Goal: Check status: Check status

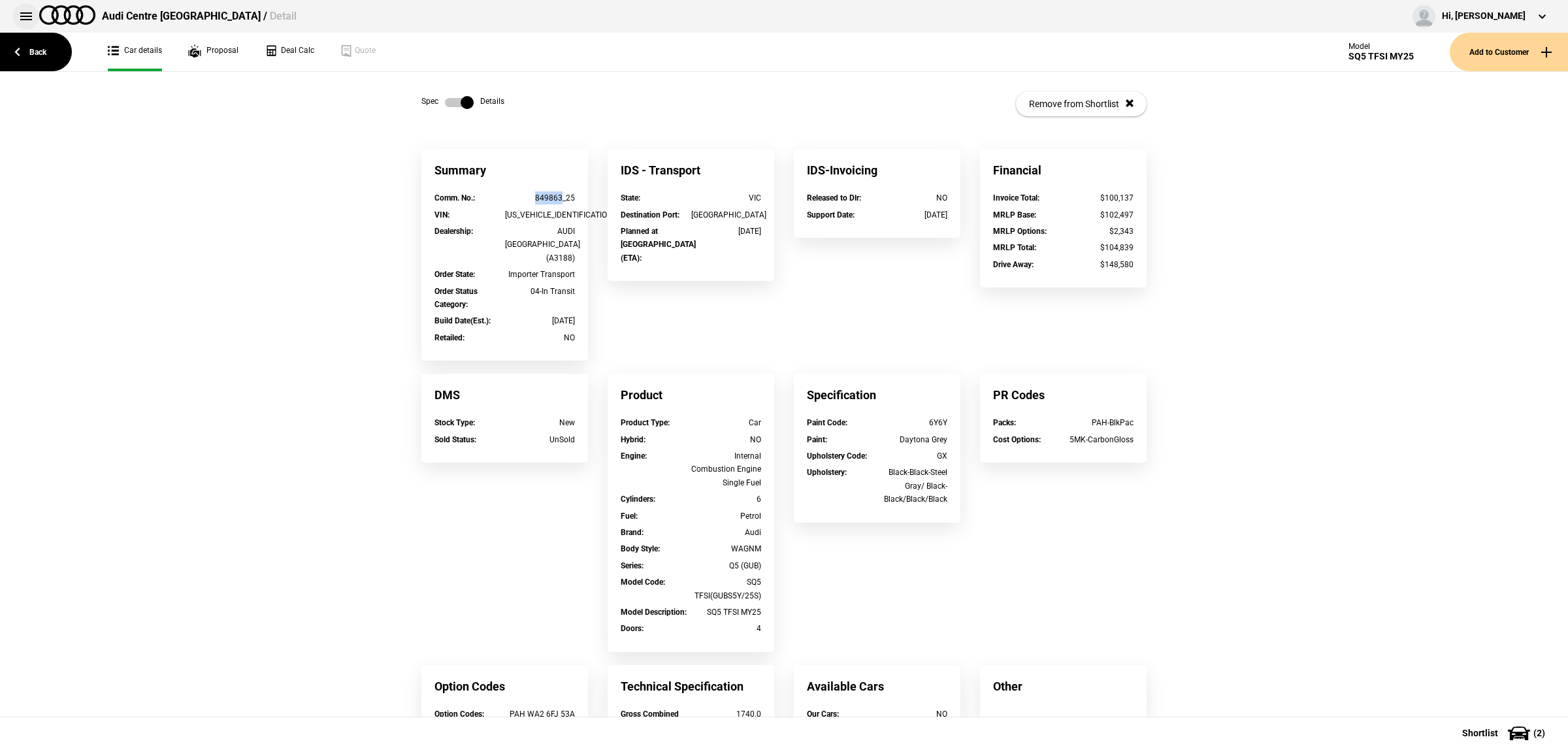
click at [23, 9] on button at bounding box center [26, 16] width 26 height 26
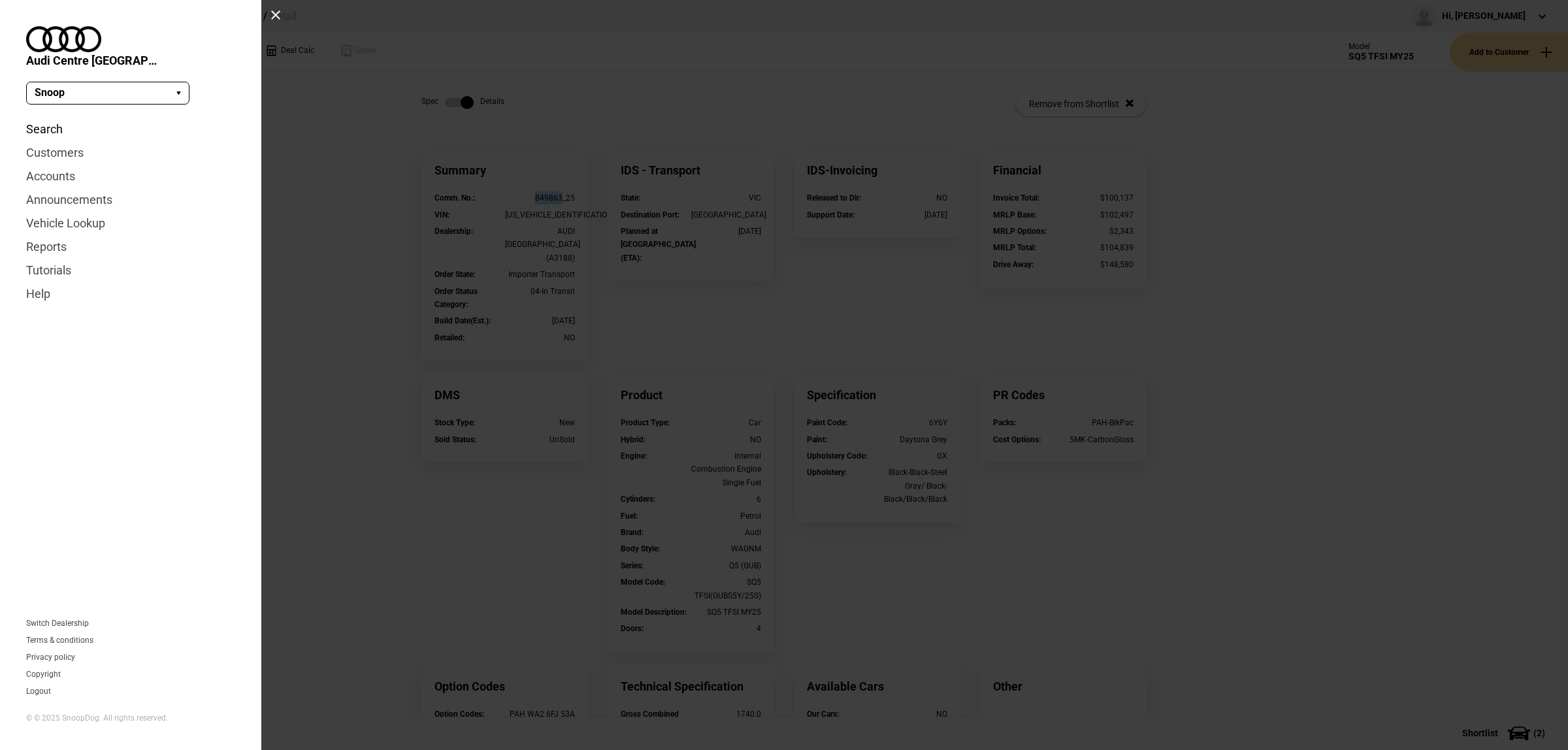
click at [54, 118] on link "Search" at bounding box center [131, 129] width 209 height 23
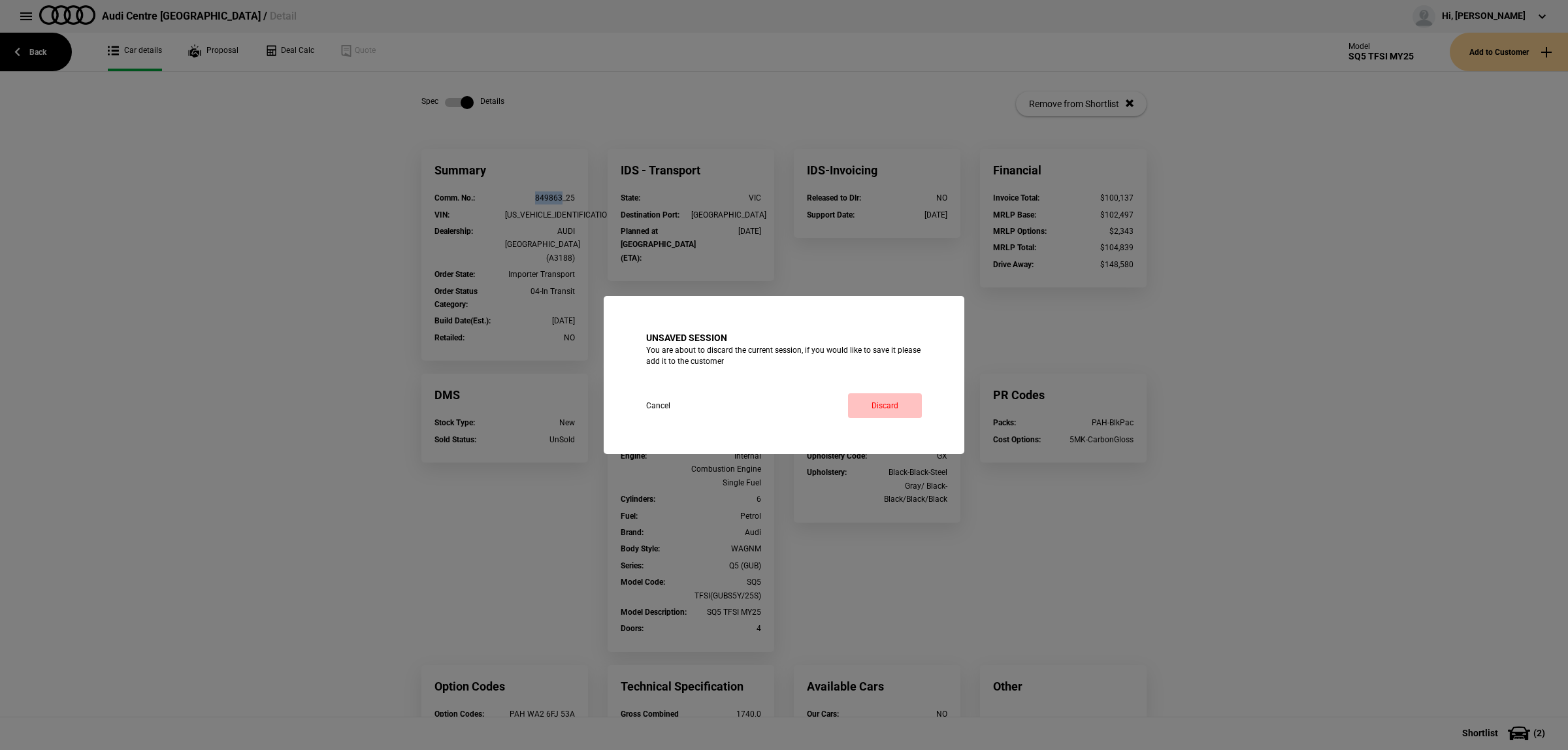
click at [873, 402] on link "Discard" at bounding box center [885, 406] width 74 height 25
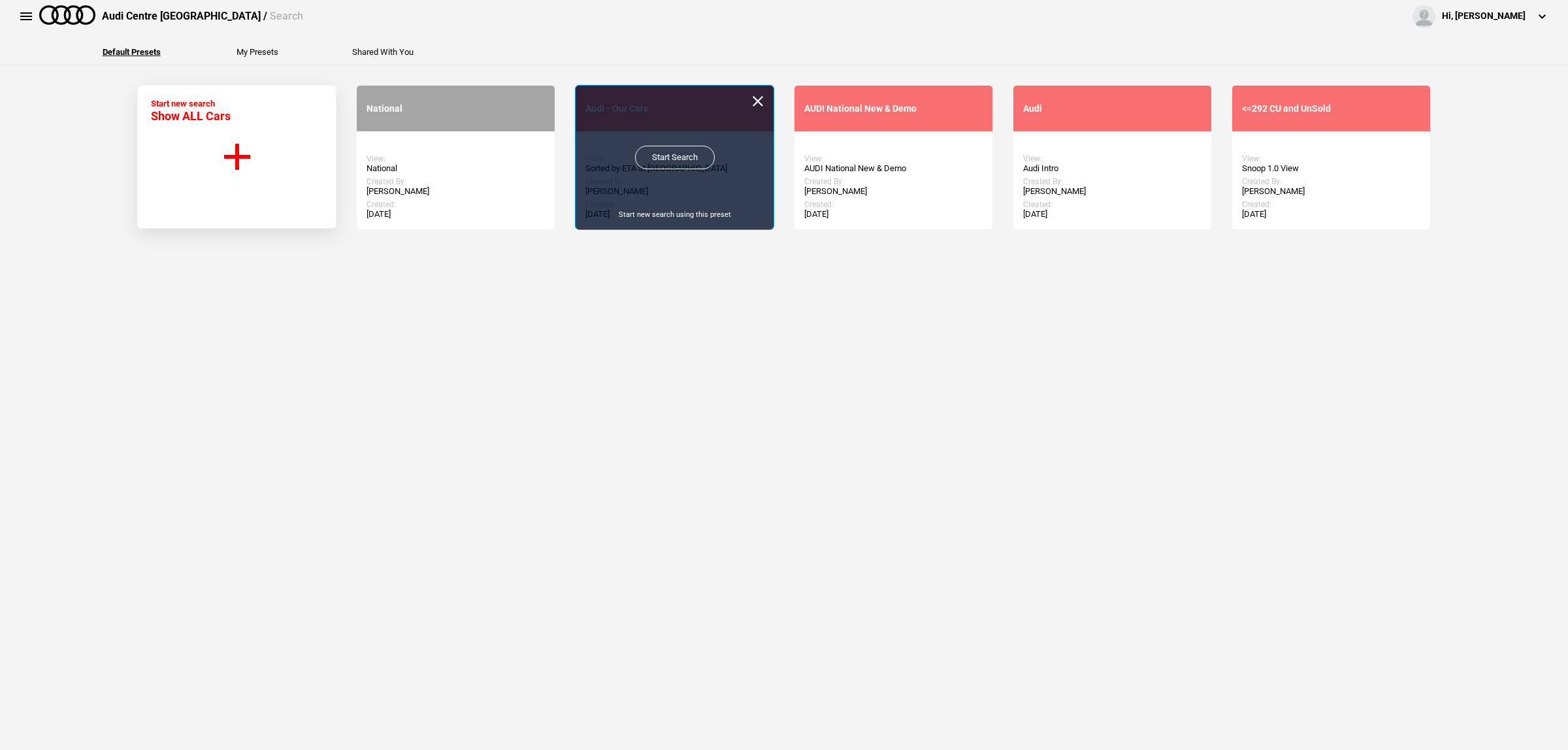
click at [654, 161] on link "Start Search" at bounding box center [675, 157] width 80 height 23
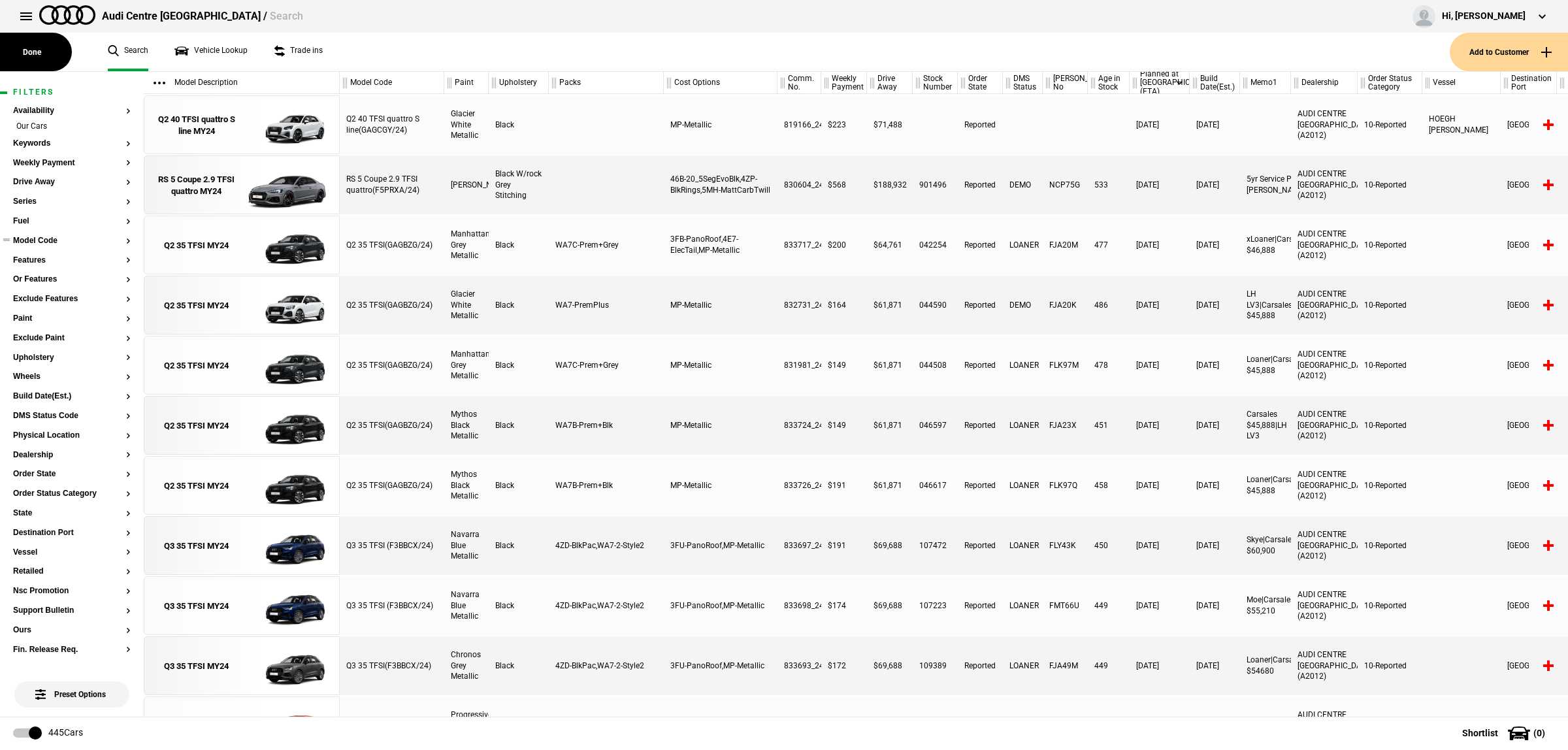
click at [59, 243] on button "Model Code" at bounding box center [72, 241] width 118 height 9
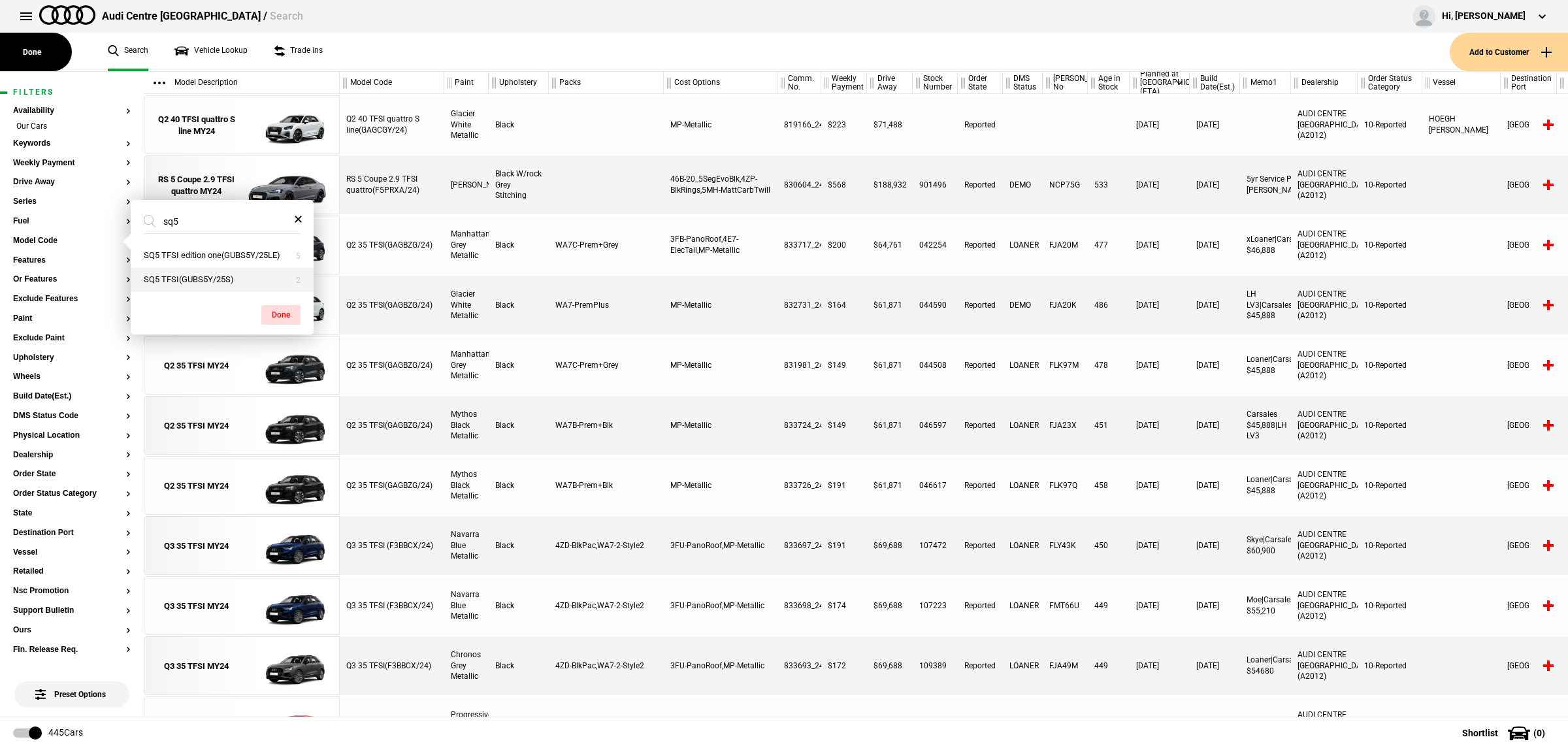
type input "sq5"
click at [240, 281] on button "SQ5 TFSI(GUBS5Y/25S)" at bounding box center [223, 279] width 183 height 24
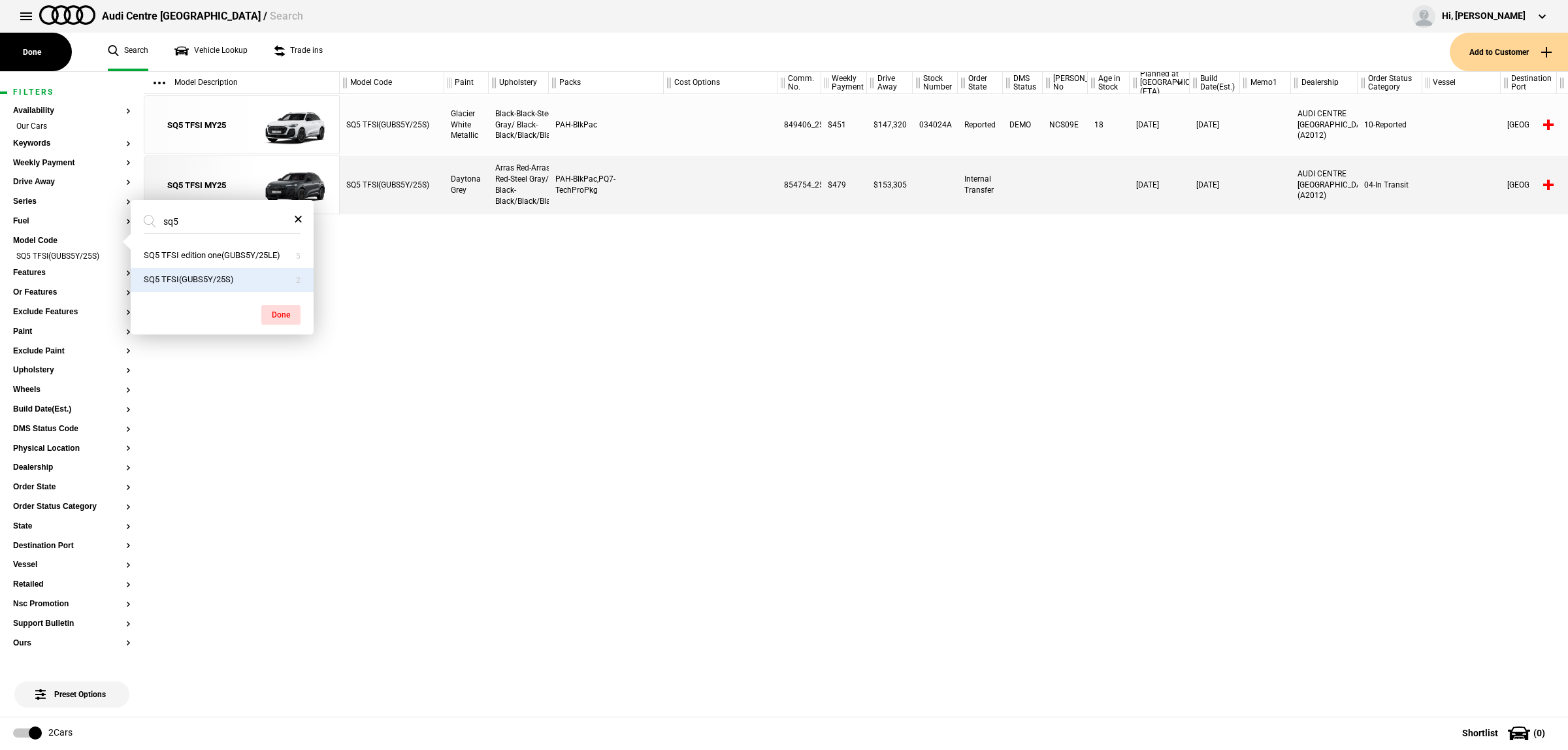
click at [652, 325] on div "SQ5 TFSI(GUBS5Y/25S) Glacier White Metallic Black-Black-Steel Gray/ Black-Black…" at bounding box center [953, 405] width 1228 height 623
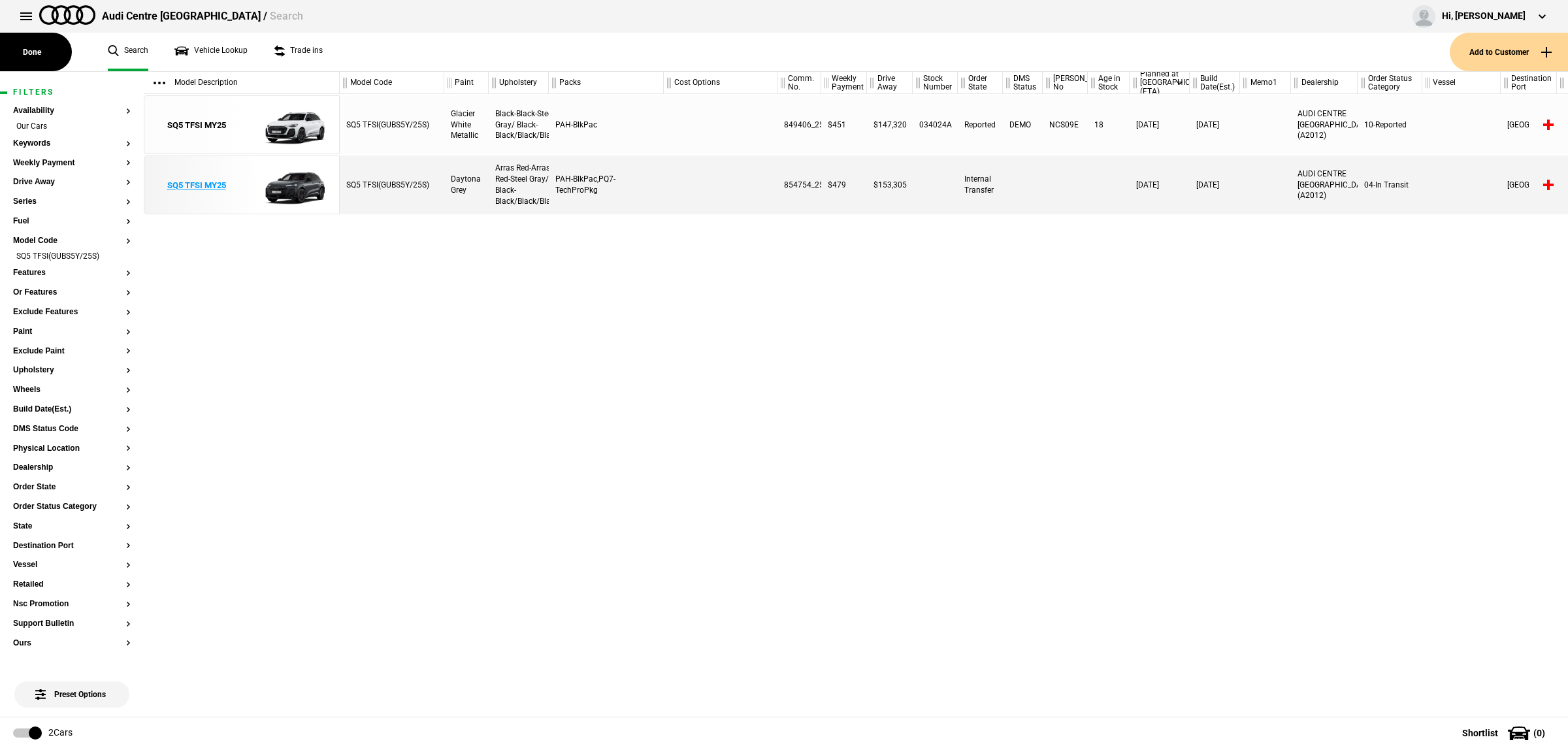
click at [283, 204] on img at bounding box center [287, 185] width 91 height 59
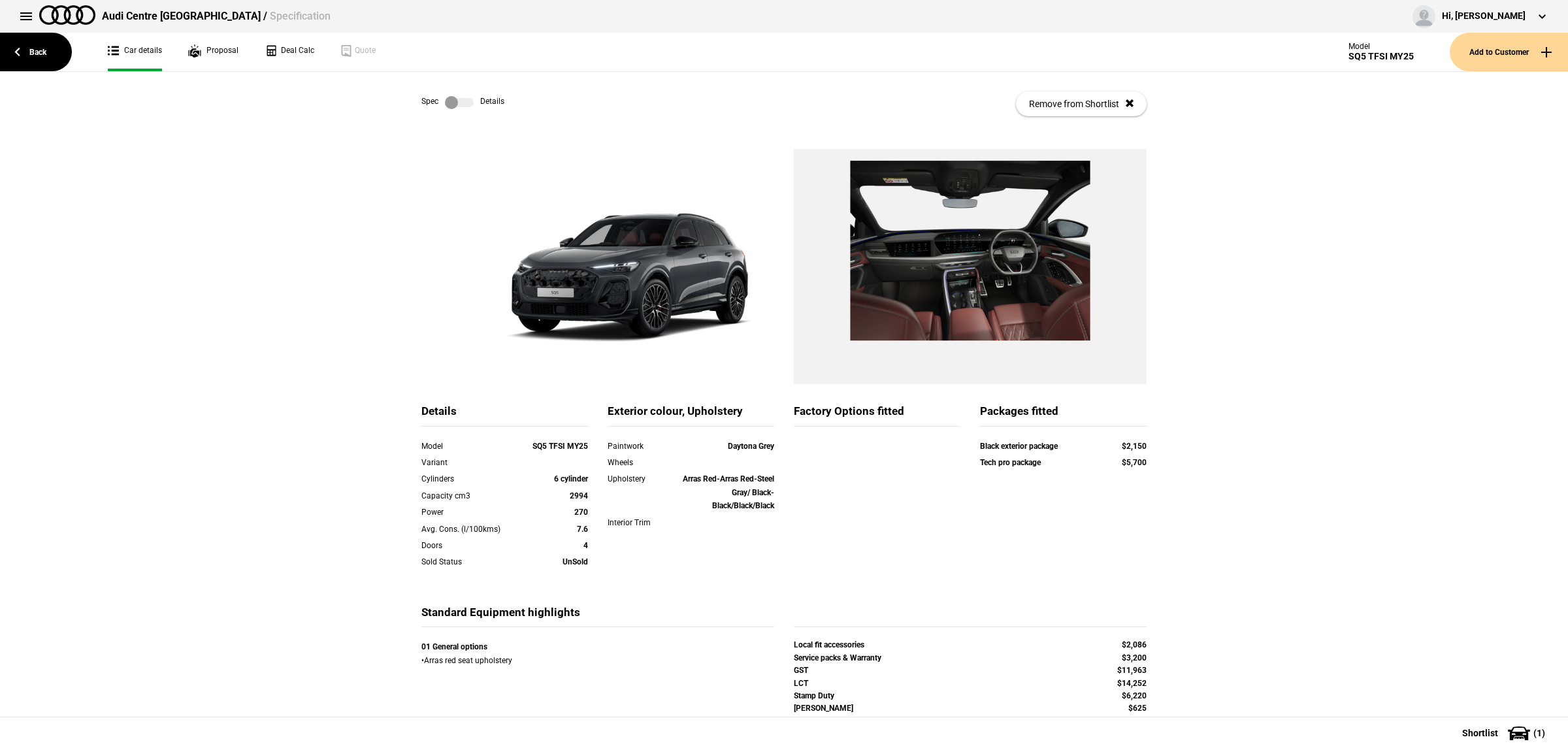
click at [448, 92] on div "Spec Details Remove from Shortlist" at bounding box center [783, 104] width 725 height 64
click at [453, 96] on label at bounding box center [460, 103] width 29 height 13
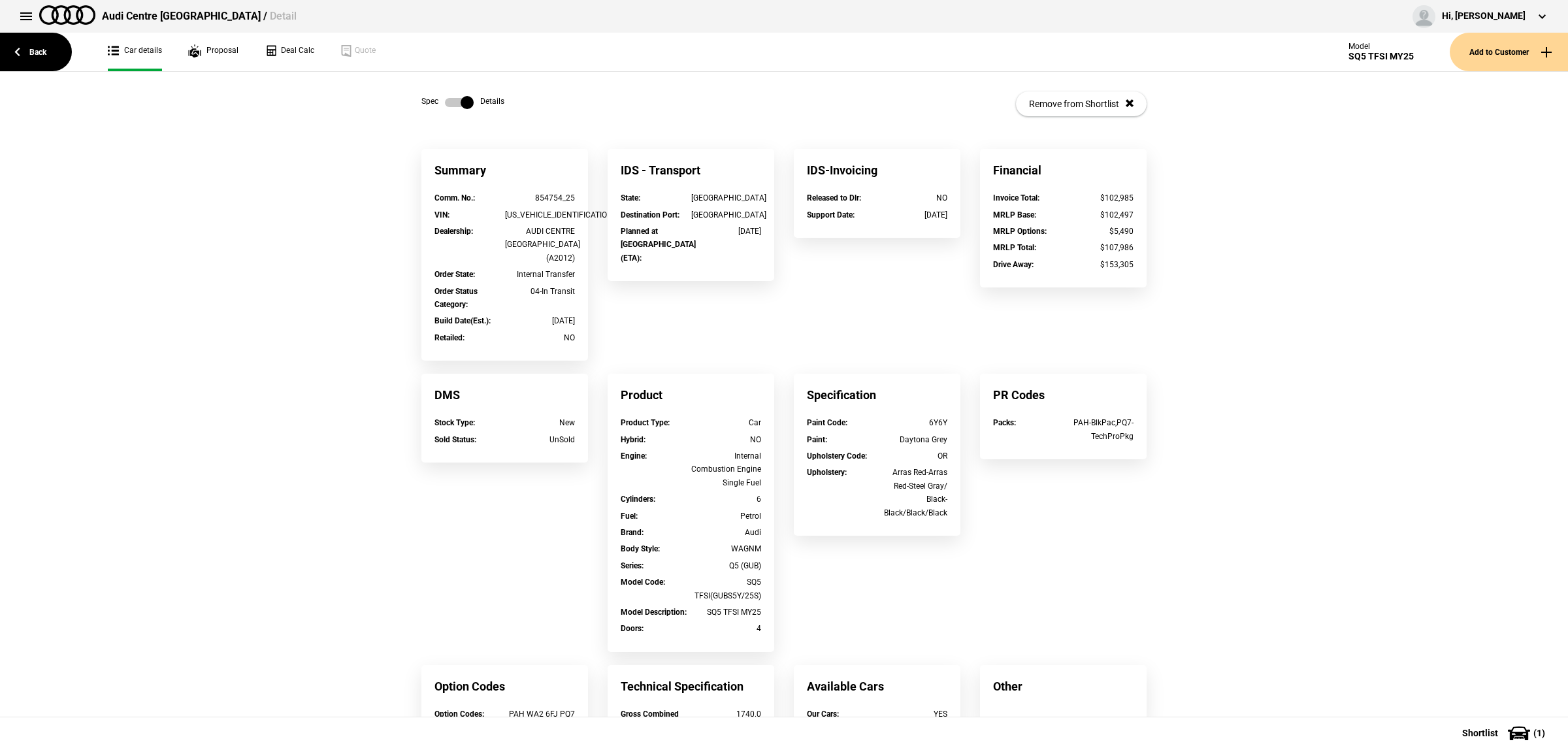
click at [740, 236] on div "16/08/2025" at bounding box center [727, 231] width 71 height 13
click at [761, 265] on div "State : NSW Destination Port : Sydney Planned at Wharf (ETA) : 16/08/2025" at bounding box center [691, 236] width 167 height 89
click at [751, 261] on div "State : NSW Destination Port : Sydney Planned at Wharf (ETA) : 16/08/2025" at bounding box center [691, 236] width 167 height 89
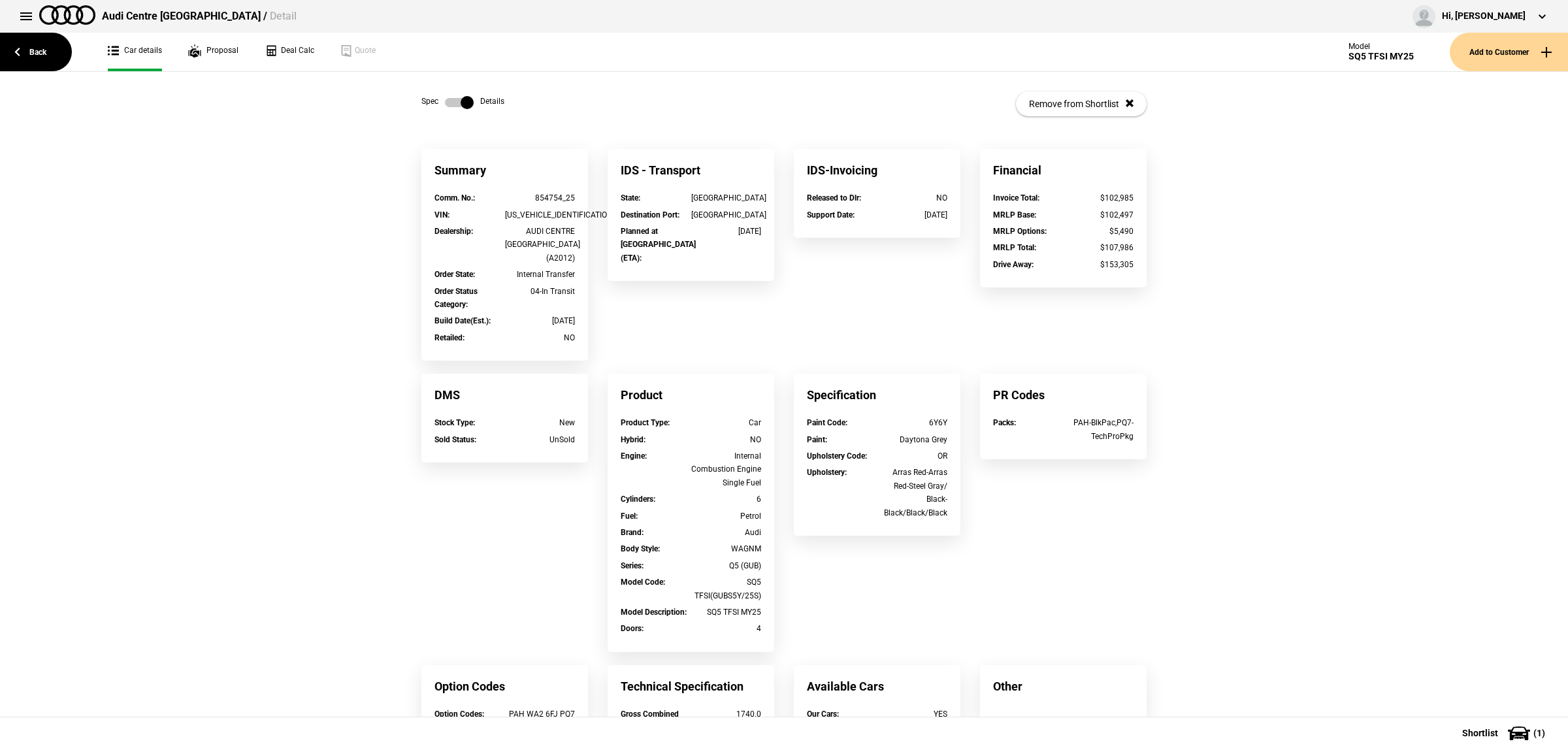
drag, startPoint x: 533, startPoint y: 314, endPoint x: 567, endPoint y: 306, distance: 34.9
click at [567, 314] on div "16/08/2025" at bounding box center [540, 321] width 71 height 13
click at [599, 306] on div "Summary Comm. No. : 854754_25 VIN : WAUZZZGU8S2074135 Dealership : AUDI CENTRE …" at bounding box center [784, 530] width 745 height 761
click at [596, 304] on div "Summary Comm. No. : 854754_25 VIN : WAUZZZGU8S2074135 Dealership : AUDI CENTRE …" at bounding box center [784, 530] width 745 height 761
click at [563, 193] on div "854754_25" at bounding box center [540, 198] width 71 height 13
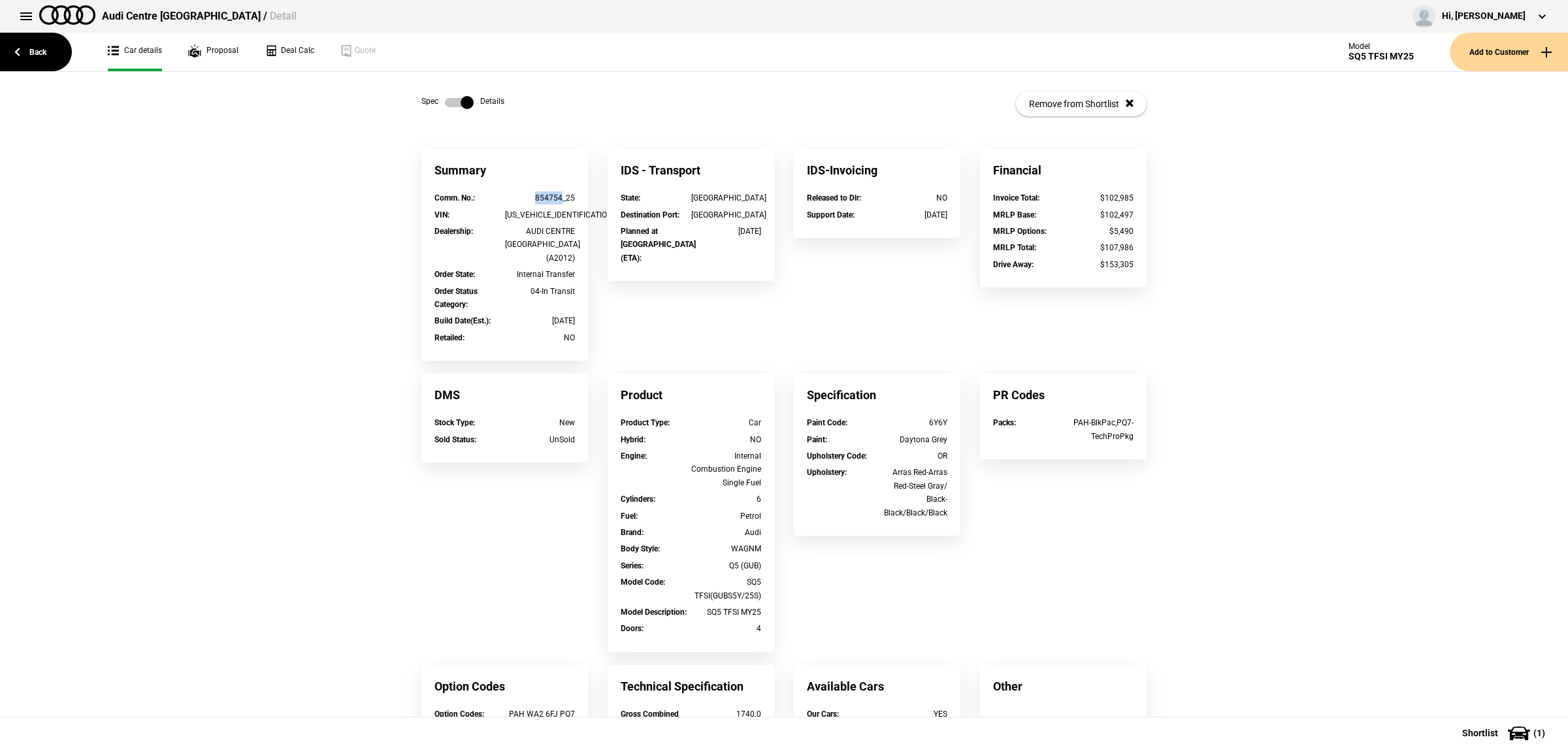
drag, startPoint x: 554, startPoint y: 196, endPoint x: 523, endPoint y: 196, distance: 31.0
click at [523, 196] on div "854754_25" at bounding box center [540, 198] width 71 height 13
drag, startPoint x: 535, startPoint y: 191, endPoint x: 500, endPoint y: 184, distance: 35.7
click at [485, 200] on div "Comm. No. :" at bounding box center [469, 198] width 71 height 13
drag, startPoint x: 553, startPoint y: 198, endPoint x: 530, endPoint y: 198, distance: 23.0
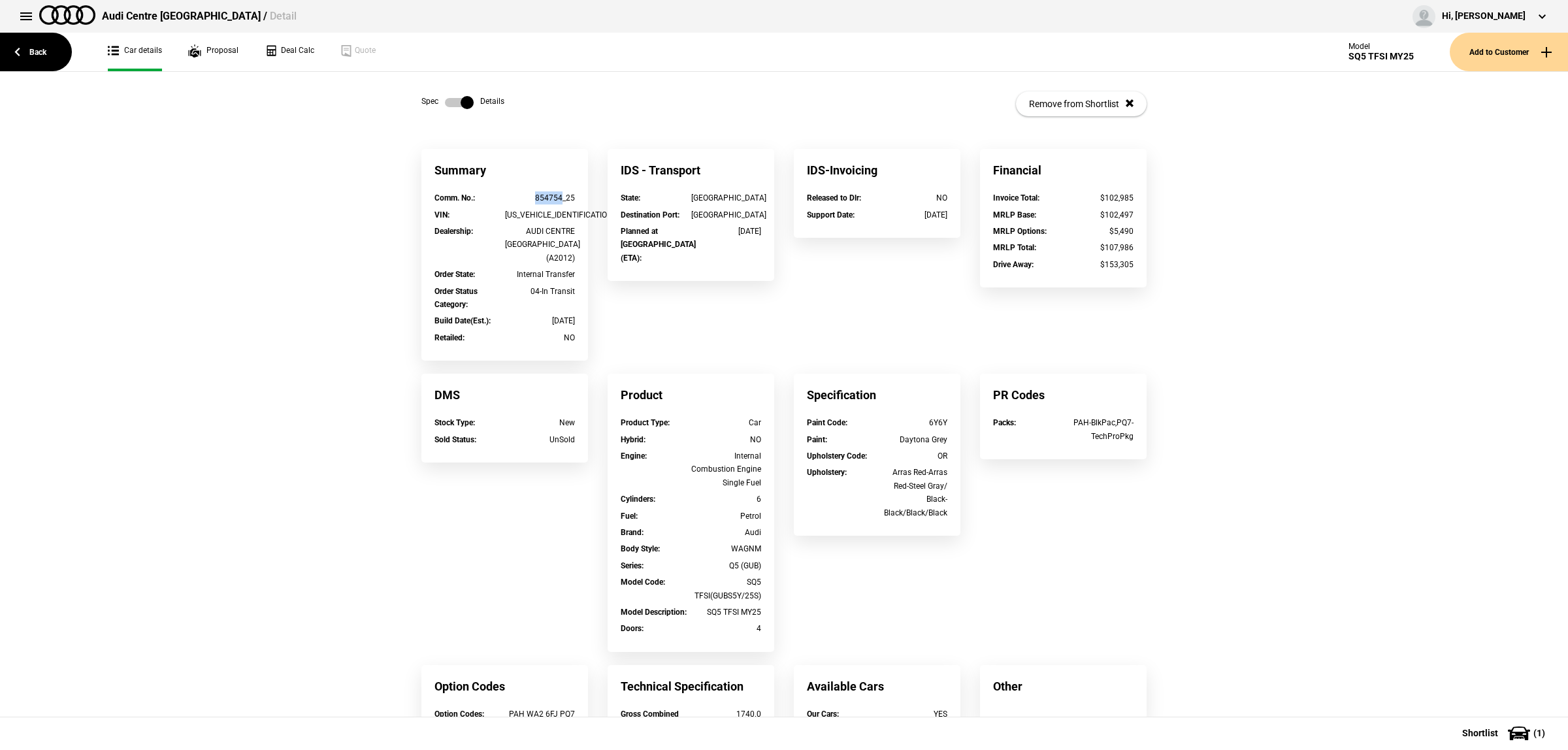
click at [530, 198] on div "854754_25" at bounding box center [540, 198] width 71 height 13
copy div "854754"
click at [565, 173] on div "Summary" at bounding box center [504, 170] width 167 height 42
click at [556, 217] on div "WAUZZZGU8S2074135" at bounding box center [540, 215] width 71 height 13
drag, startPoint x: 762, startPoint y: 233, endPoint x: 701, endPoint y: 245, distance: 62.2
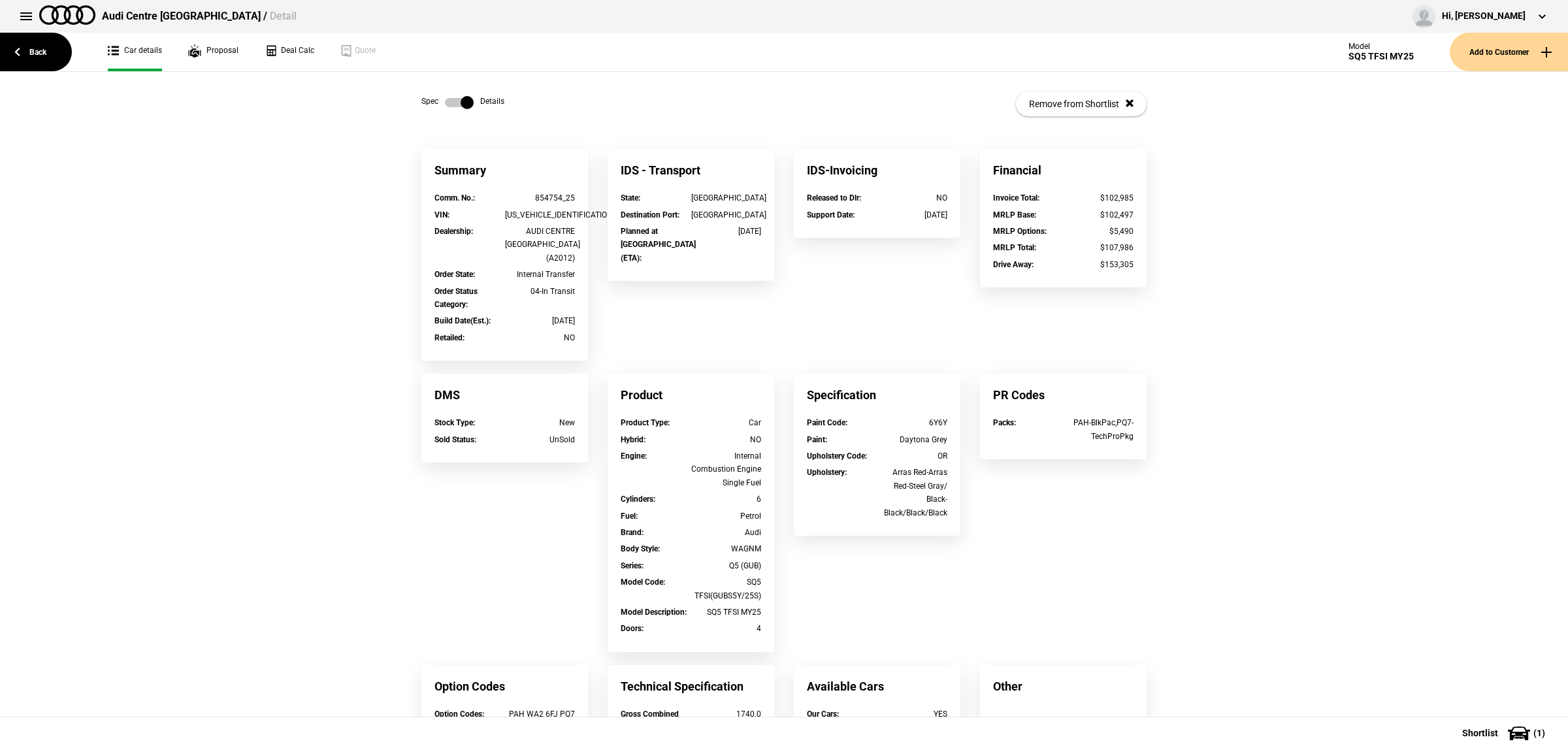
click at [709, 232] on div "Planned at Wharf (ETA) : 16/08/2025" at bounding box center [691, 246] width 160 height 43
click at [698, 254] on div "Planned at Wharf (ETA) : 16/08/2025" at bounding box center [691, 246] width 160 height 43
drag, startPoint x: 719, startPoint y: 231, endPoint x: 769, endPoint y: 232, distance: 50.0
click at [769, 231] on div "IDS - Transport State : NSW Destination Port : Sydney Planned at Wharf (ETA) : …" at bounding box center [691, 221] width 186 height 145
click at [789, 273] on div "Summary Comm. No. : 854754_25 VIN : WAUZZZGU8S2074135 Dealership : AUDI CENTRE …" at bounding box center [784, 530] width 745 height 761
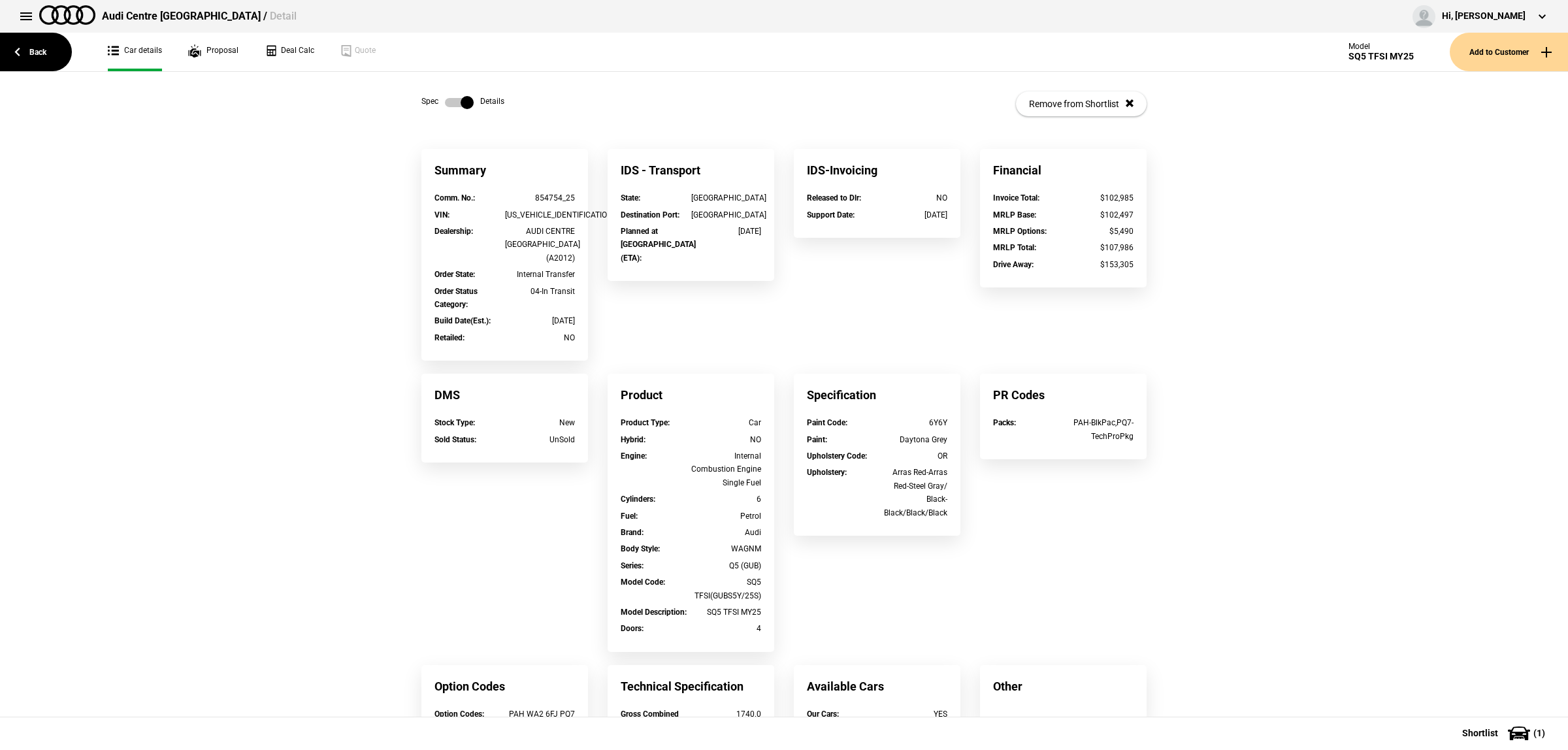
click at [775, 249] on div "IDS - Transport State : NSW Destination Port : Sydney Planned at Wharf (ETA) : …" at bounding box center [691, 221] width 186 height 145
click at [553, 191] on div "854754_25" at bounding box center [540, 198] width 71 height 13
click at [615, 309] on div "Summary Comm. No. : 854754_25 VIN : WAUZZZGU8S2074135 Dealership : AUDI CENTRE …" at bounding box center [784, 530] width 745 height 761
click at [573, 316] on div "Build Date(Est.) : 16/08/2025" at bounding box center [505, 322] width 160 height 16
click at [570, 316] on div "Build Date(Est.) : 16/08/2025" at bounding box center [505, 322] width 160 height 16
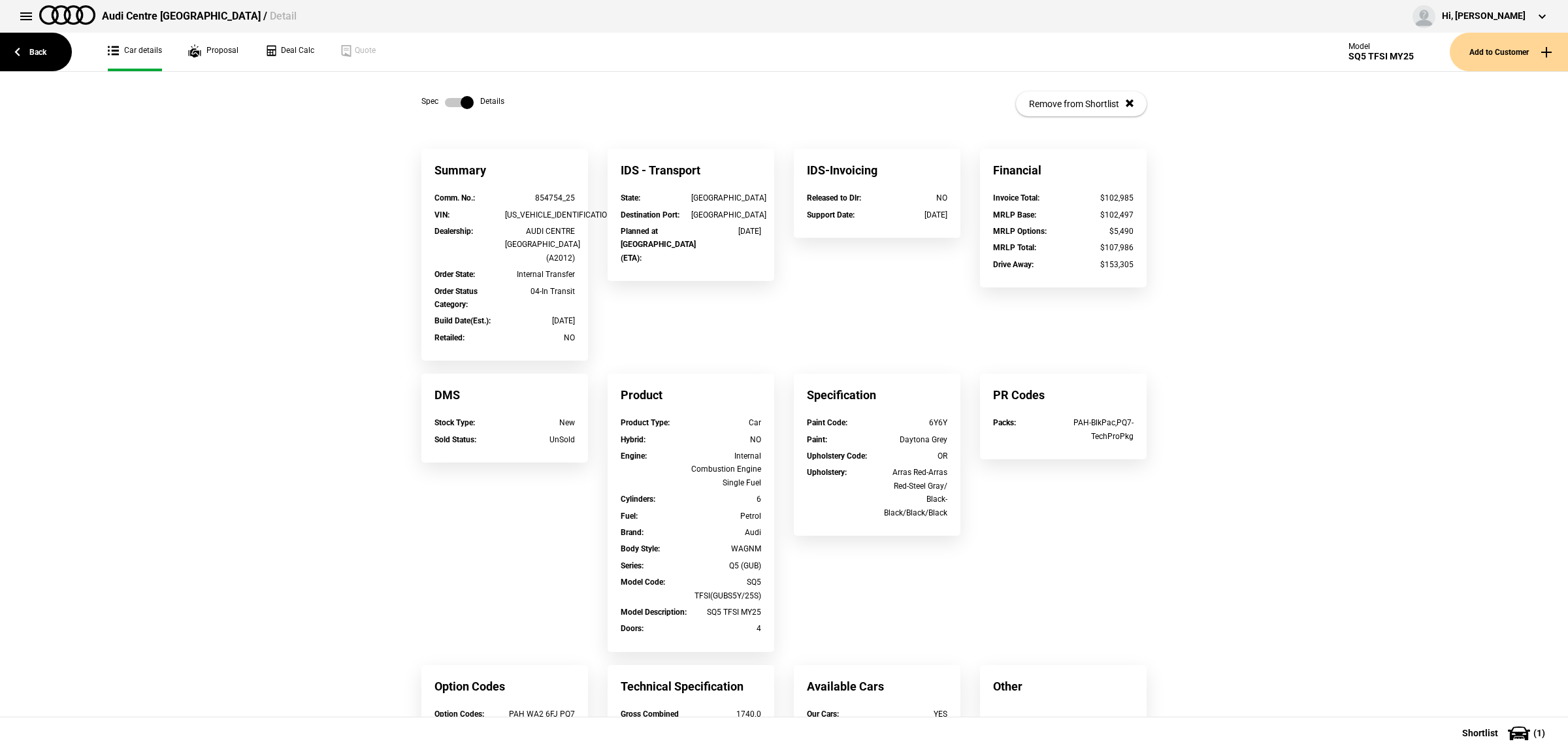
click at [544, 314] on div "16/08/2025" at bounding box center [540, 321] width 71 height 13
click at [583, 304] on div "Summary Comm. No. : 854754_25 VIN : WAUZZZGU8S2074135 Dealership : AUDI CENTRE …" at bounding box center [505, 261] width 186 height 225
click at [714, 219] on div "Sydney" at bounding box center [727, 215] width 71 height 13
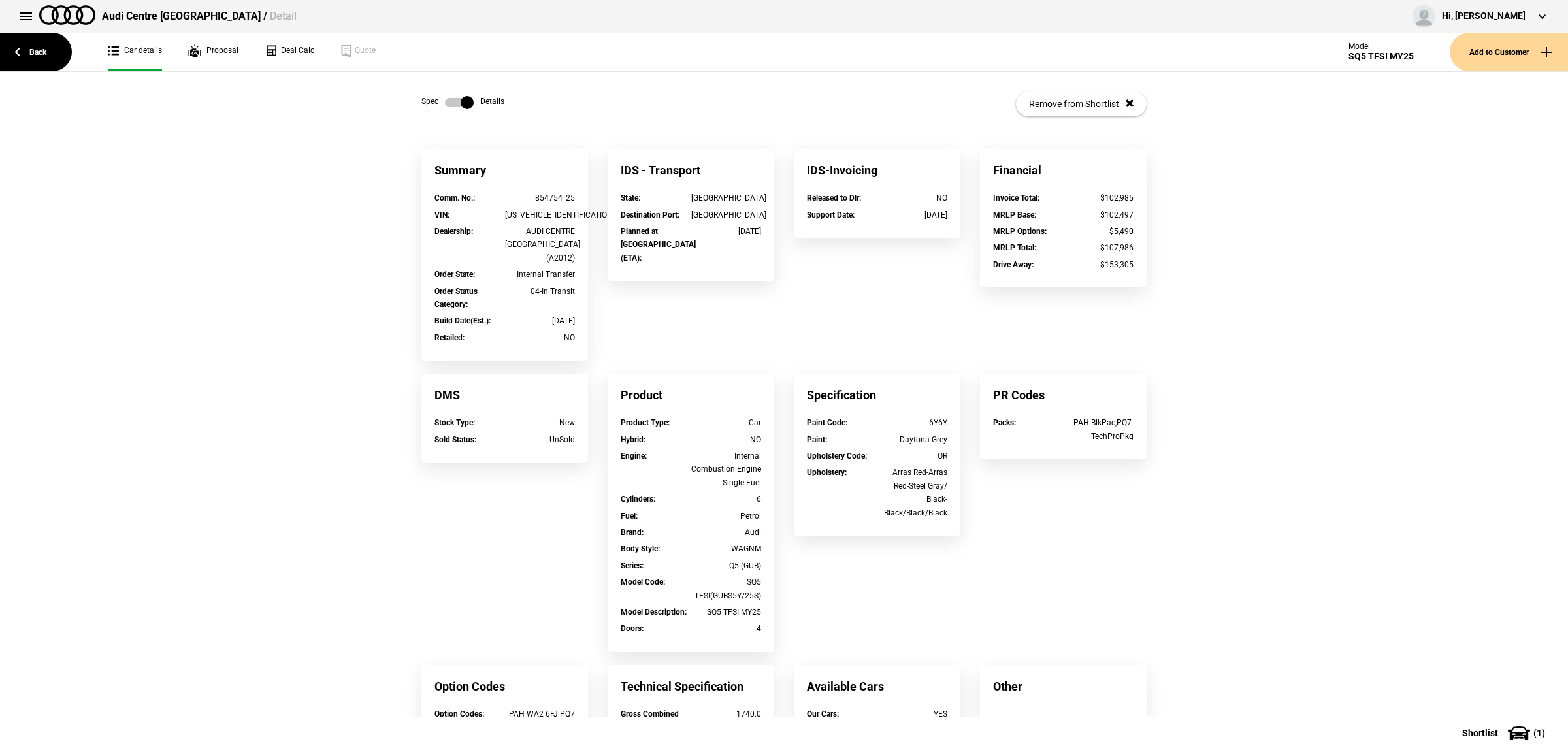
click at [750, 236] on div "16/08/2025" at bounding box center [727, 231] width 71 height 13
click at [524, 210] on div "WAUZZZGU8S2074135" at bounding box center [540, 215] width 71 height 13
click at [701, 278] on div "IDS - Transport State : NSW Destination Port : Sydney Planned at Wharf (ETA) : …" at bounding box center [691, 221] width 186 height 145
click at [445, 103] on label at bounding box center [460, 103] width 29 height 13
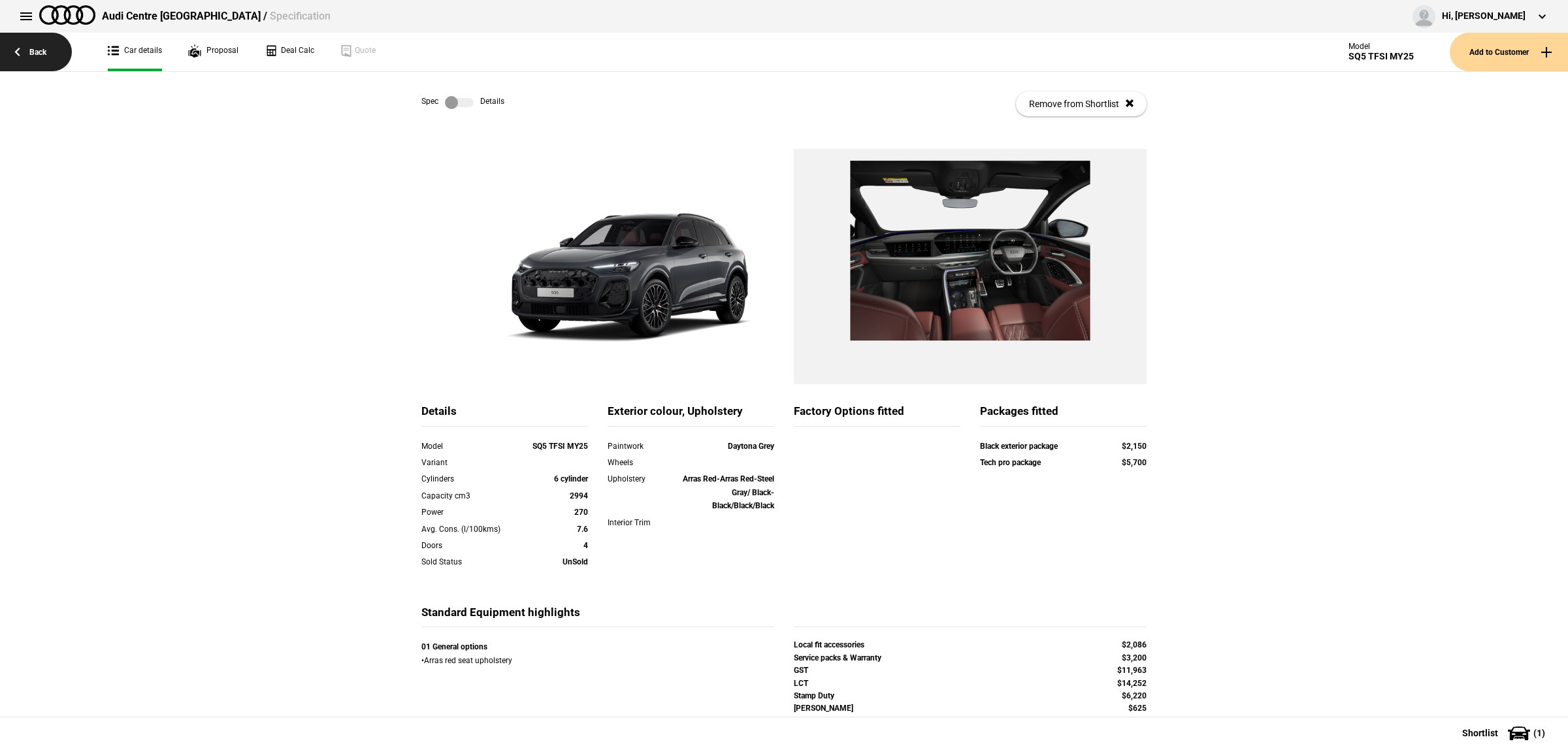
click at [33, 61] on link "Back" at bounding box center [36, 52] width 72 height 39
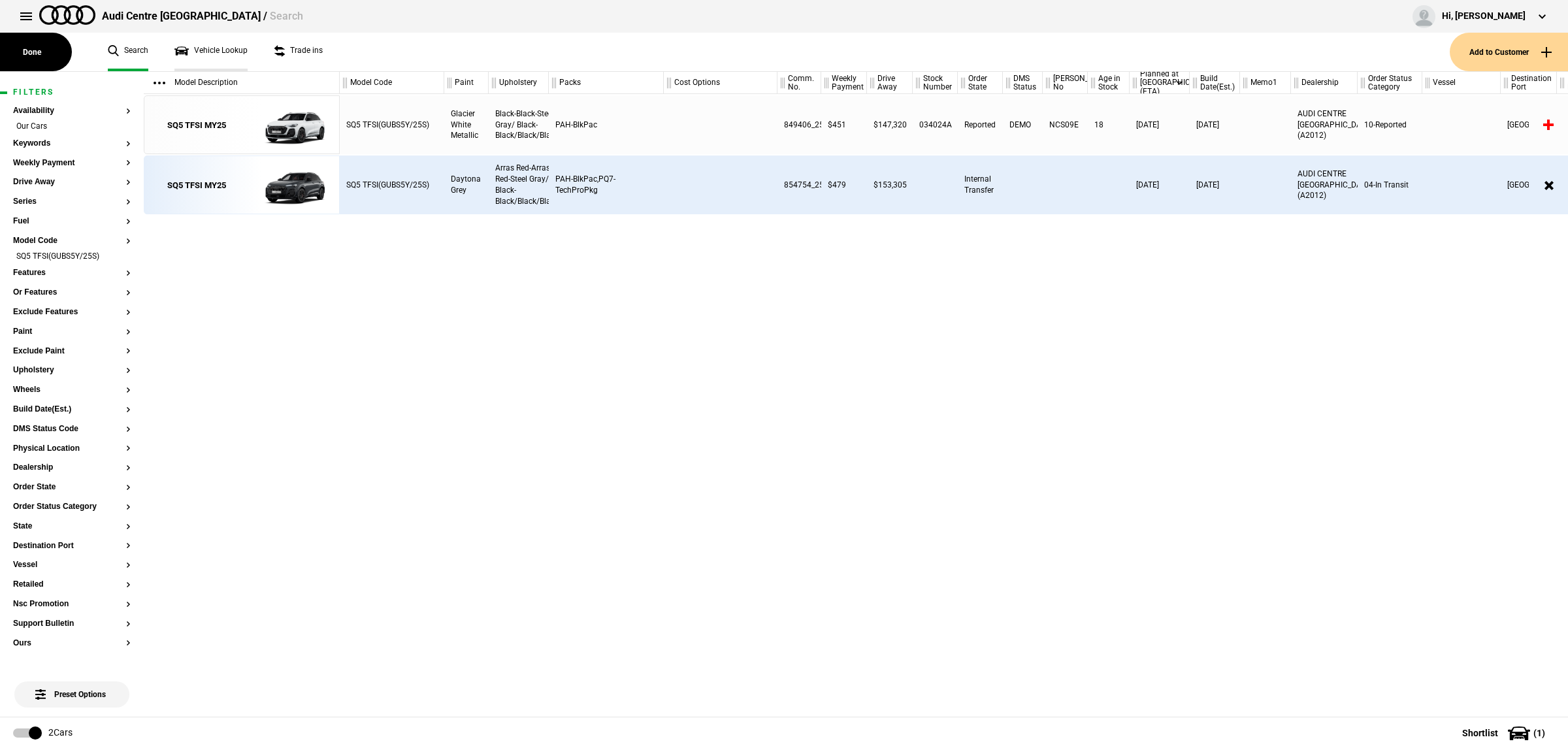
click at [226, 53] on link "Vehicle Lookup" at bounding box center [211, 52] width 73 height 39
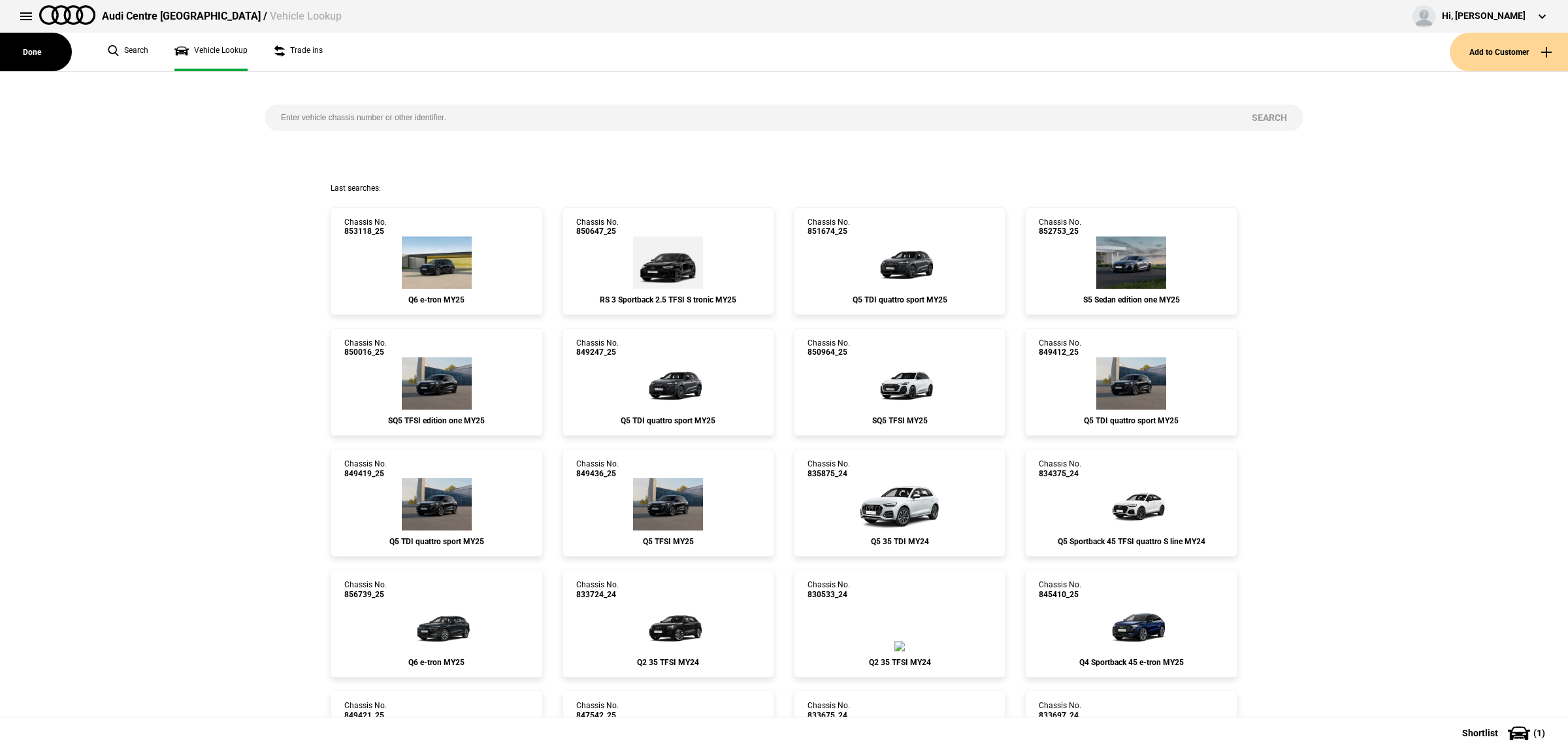
click at [471, 118] on input "search" at bounding box center [750, 118] width 971 height 26
paste input "850016"
type input "850016"
